Goal: Check status: Check status

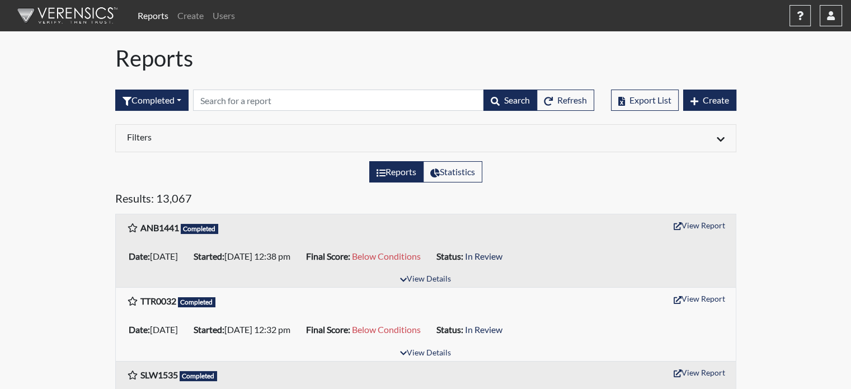
click at [390, 174] on label "Reports" at bounding box center [396, 171] width 54 height 21
click at [384, 172] on input "Reports" at bounding box center [380, 168] width 7 height 7
radio input "true"
click at [725, 134] on div at bounding box center [579, 138] width 307 height 13
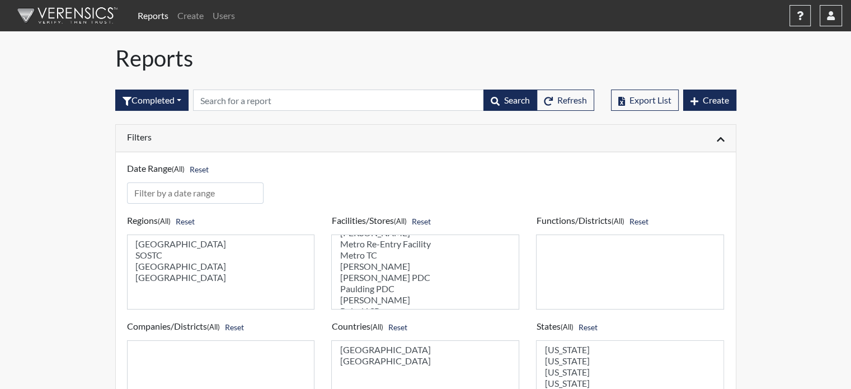
scroll to position [448, 0]
select select "07d467a1-a762-4c04-a0fd-01b52b78d04c"
click at [353, 261] on option "Pulaski SP" at bounding box center [426, 255] width 174 height 11
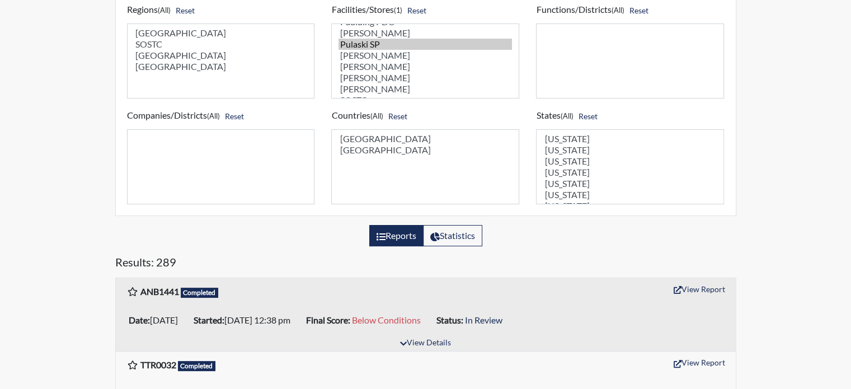
scroll to position [280, 0]
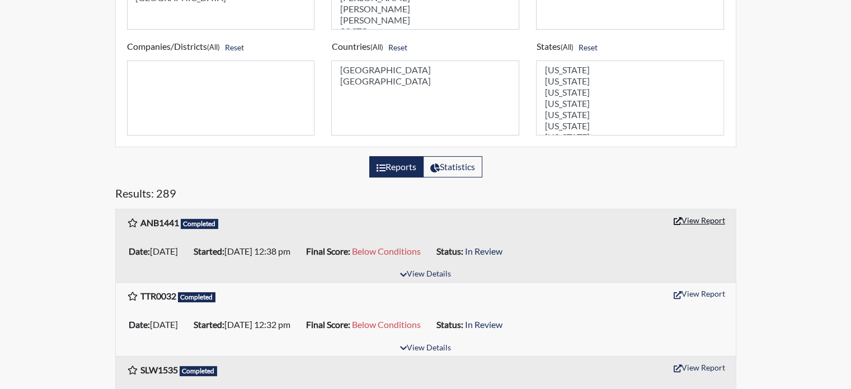
click at [700, 221] on button "View Report" at bounding box center [700, 220] width 62 height 17
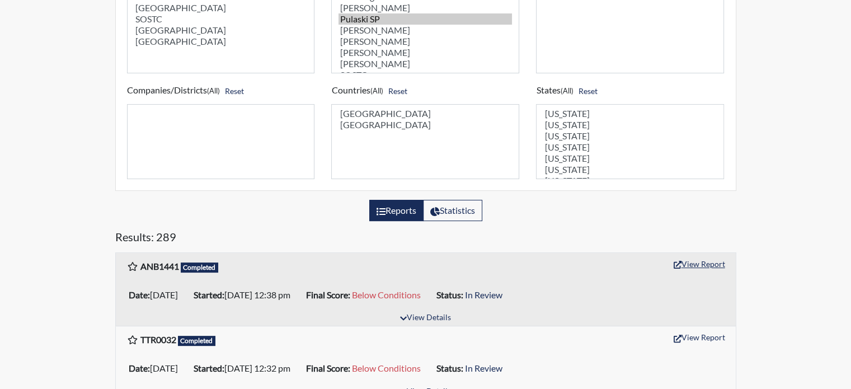
scroll to position [168, 0]
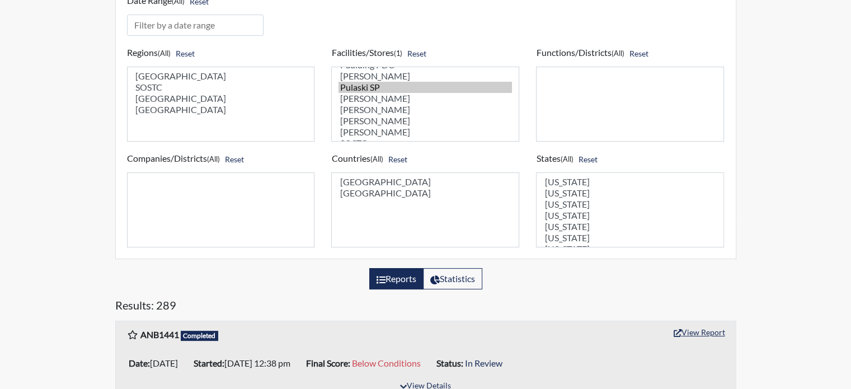
select select
click at [384, 92] on option "Pulaski SP" at bounding box center [426, 87] width 174 height 11
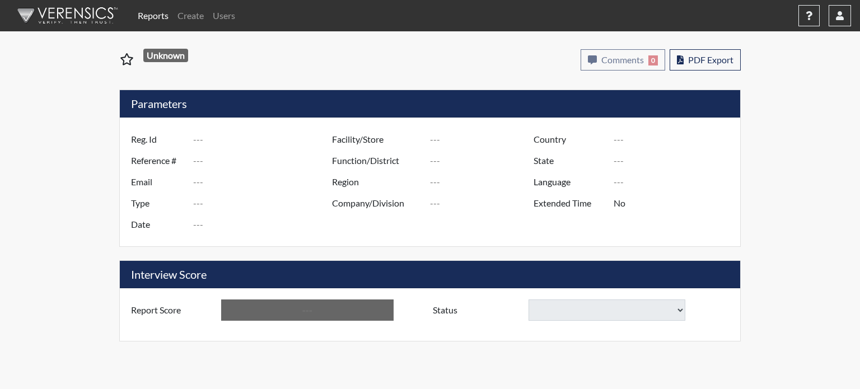
type input "ANB1441"
type input "51367"
type input "---"
type input "Corrections Pre-Employment"
type input "[DATE]"
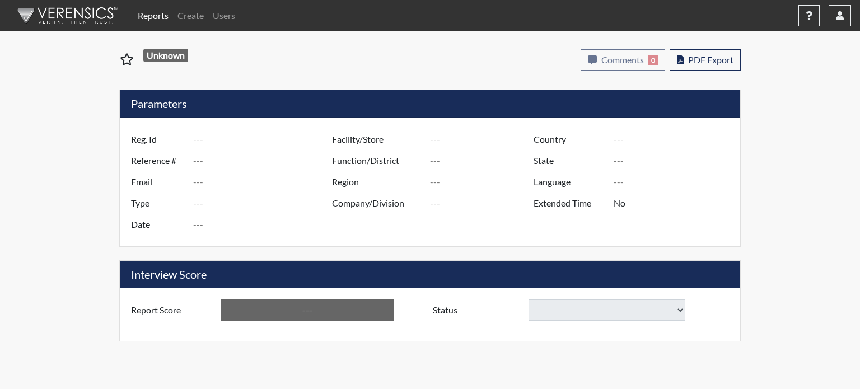
type input "Pulaski SP"
type input "[GEOGRAPHIC_DATA]"
type input "[US_STATE]"
type input "English"
type input "Below Conditions"
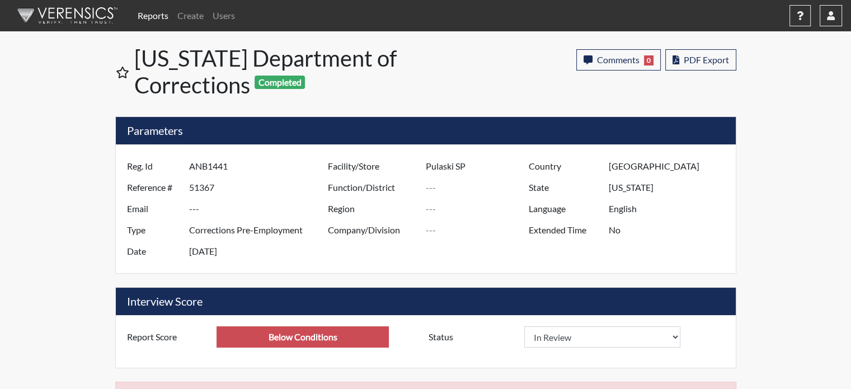
scroll to position [30, 0]
